Goal: Transaction & Acquisition: Purchase product/service

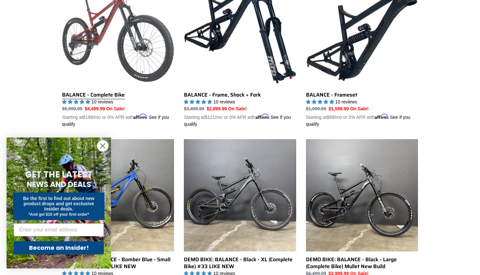
scroll to position [221, 0]
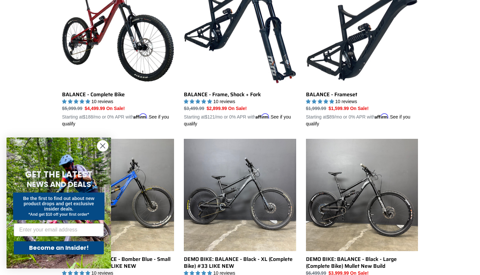
click at [104, 143] on circle "Close dialog" at bounding box center [102, 145] width 11 height 11
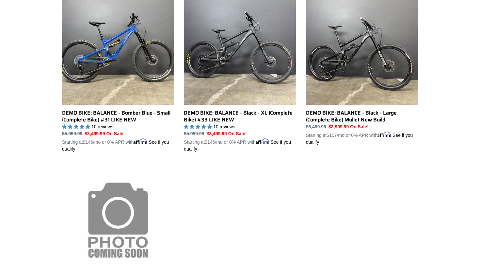
scroll to position [367, 0]
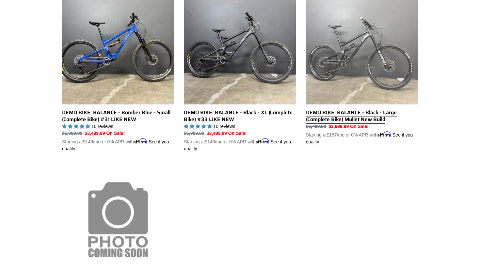
click at [358, 60] on link "DEMO BIKE: BALANCE - Black - Large (Complete Bike) Mullet New Build" at bounding box center [362, 68] width 112 height 153
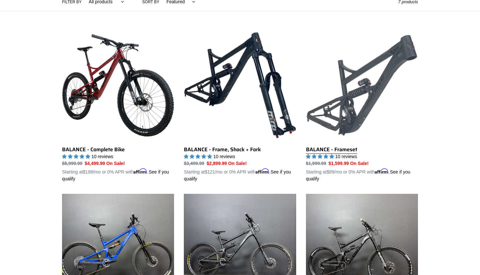
scroll to position [165, 0]
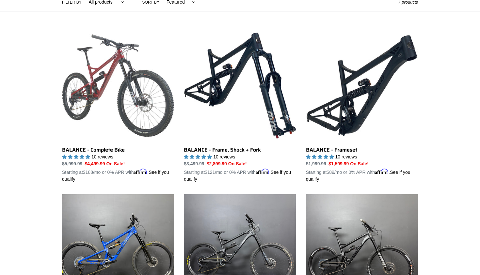
click at [119, 97] on link "BALANCE - Complete Bike" at bounding box center [118, 105] width 112 height 153
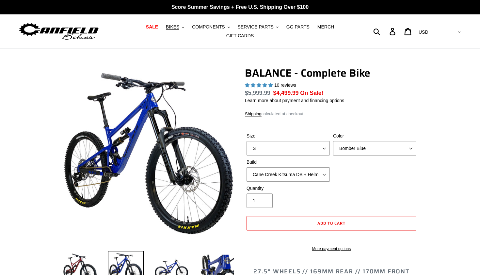
select select "highest-rating"
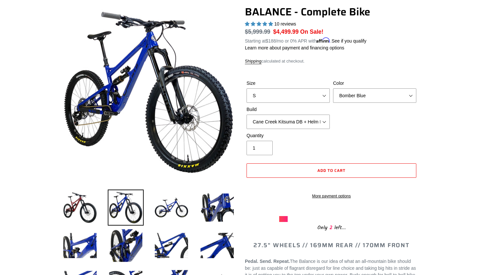
scroll to position [61, 0]
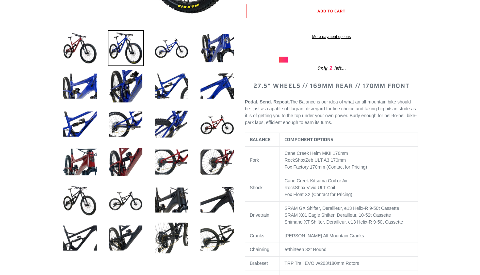
scroll to position [219, 0]
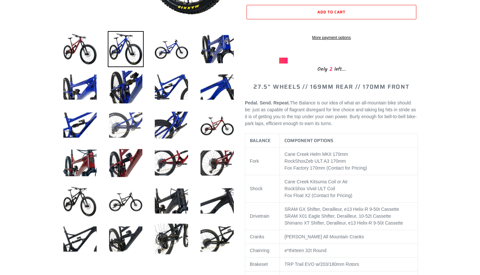
click at [134, 121] on img at bounding box center [126, 125] width 36 height 36
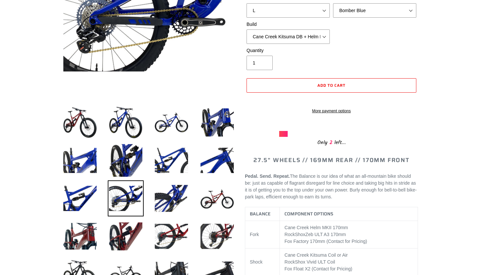
scroll to position [146, 0]
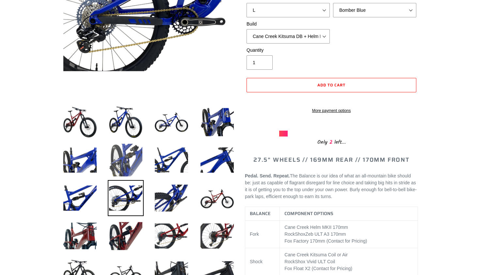
click at [122, 156] on img at bounding box center [126, 160] width 36 height 36
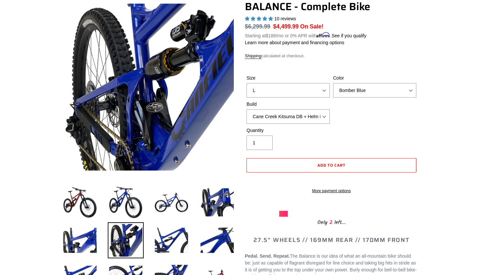
scroll to position [66, 0]
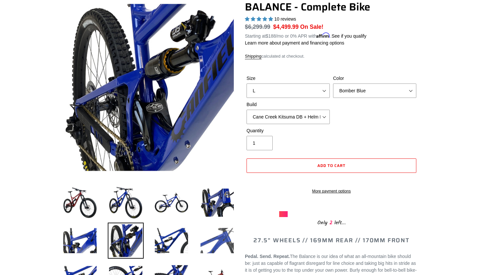
click at [216, 235] on img at bounding box center [217, 240] width 36 height 36
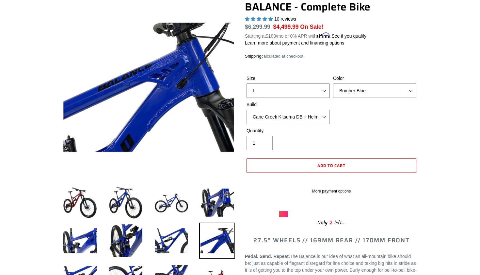
select select "M"
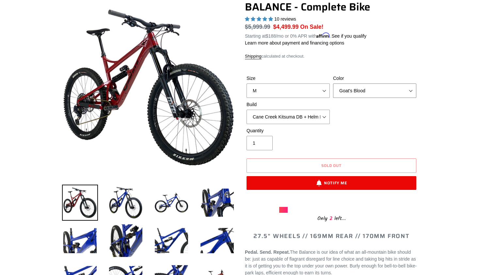
select select "Stealth Black"
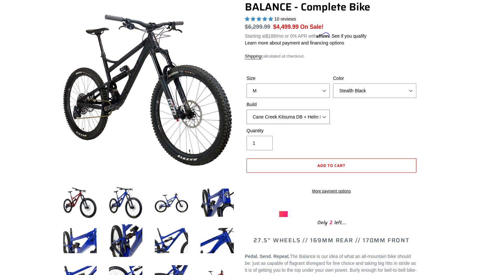
select select "RockShox Vivid ULT + Zeb ULT + SRAM GX"
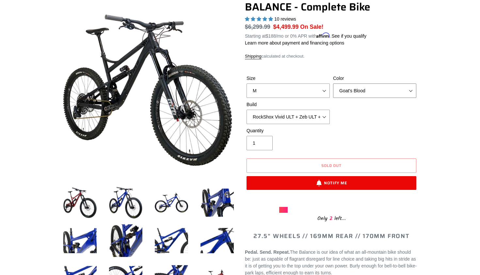
select select "Stealth Black"
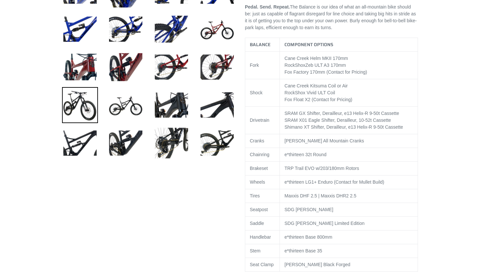
scroll to position [311, 0]
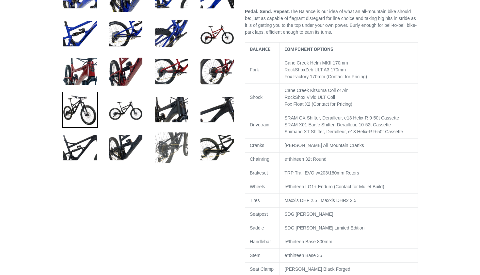
click at [166, 148] on img at bounding box center [172, 147] width 36 height 36
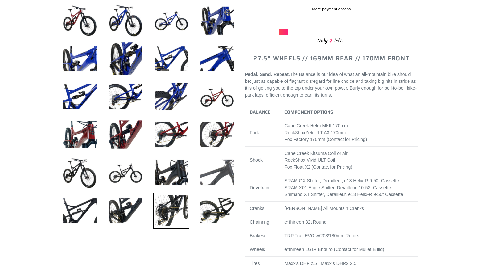
scroll to position [248, 0]
click at [215, 171] on img at bounding box center [217, 172] width 36 height 36
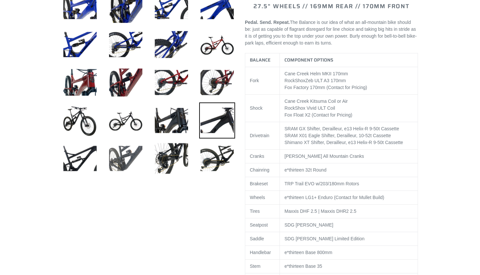
scroll to position [300, 0]
click at [127, 153] on img at bounding box center [126, 158] width 36 height 36
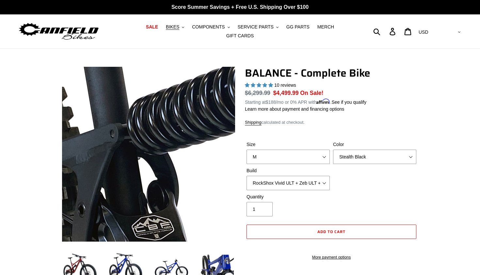
scroll to position [0, 0]
